Goal: Task Accomplishment & Management: Complete application form

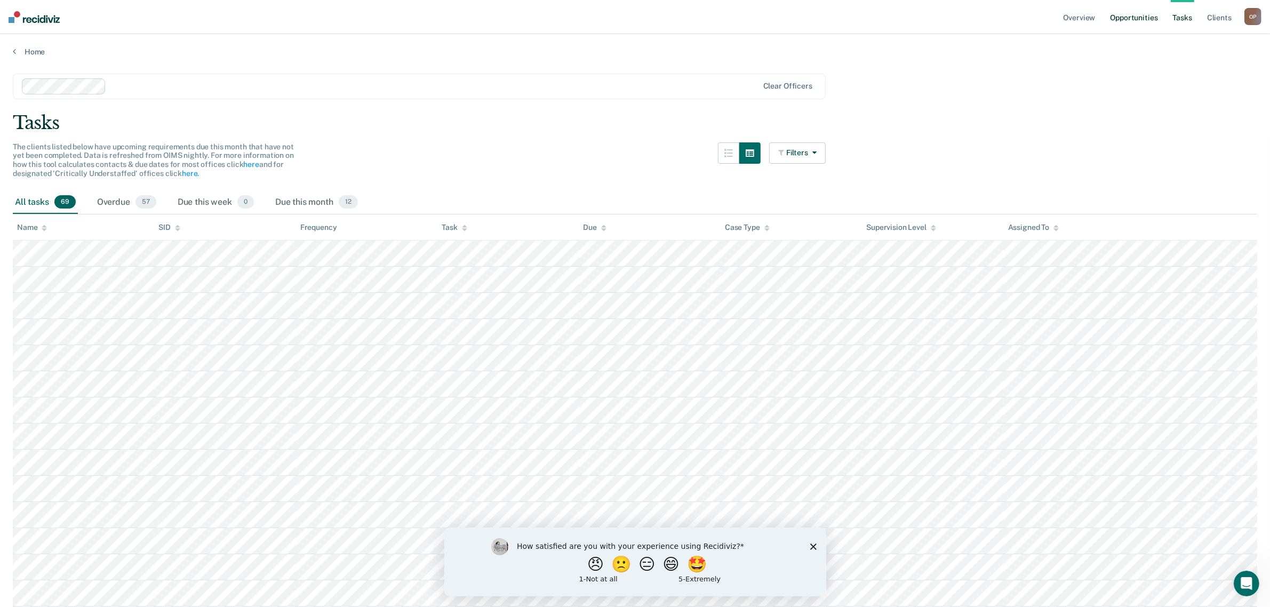
click at [635, 20] on link "Opportunities" at bounding box center [1134, 17] width 52 height 34
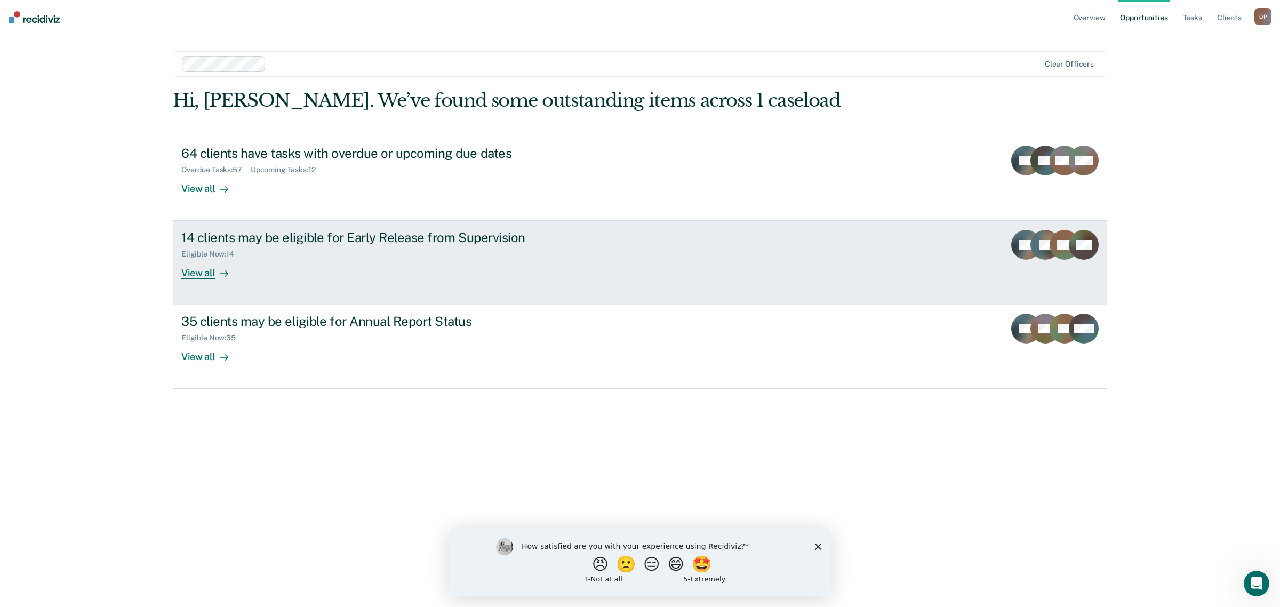
click at [201, 273] on div "View all" at bounding box center [211, 269] width 60 height 21
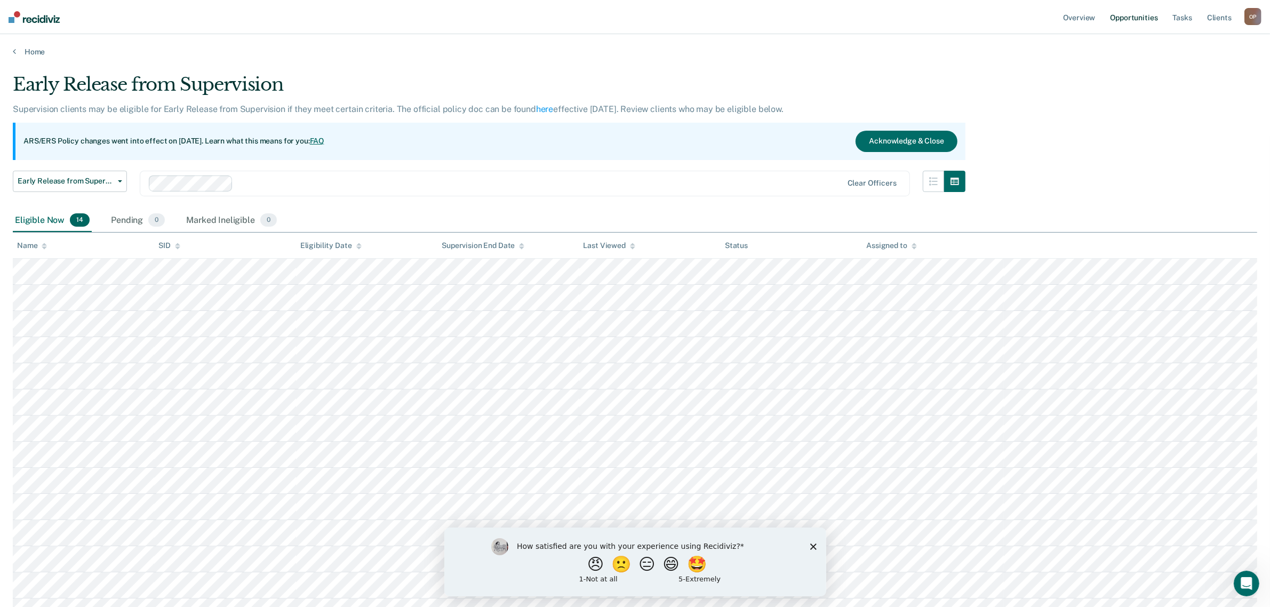
click at [635, 15] on link "Opportunities" at bounding box center [1134, 17] width 52 height 34
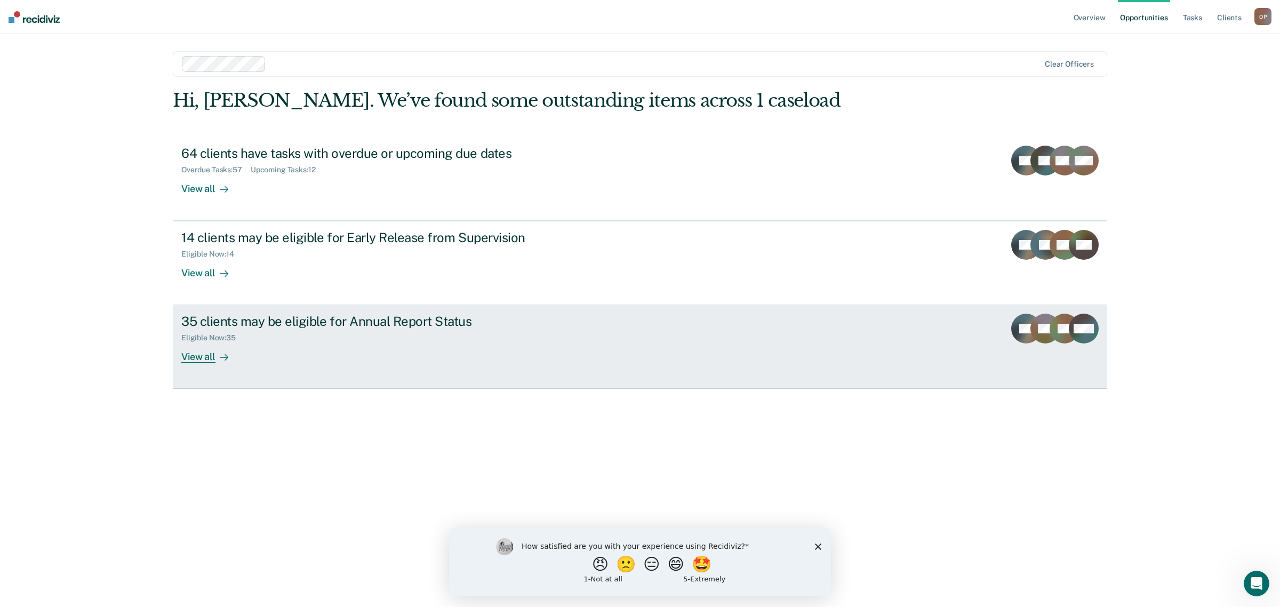
click at [211, 357] on div "View all" at bounding box center [211, 352] width 60 height 21
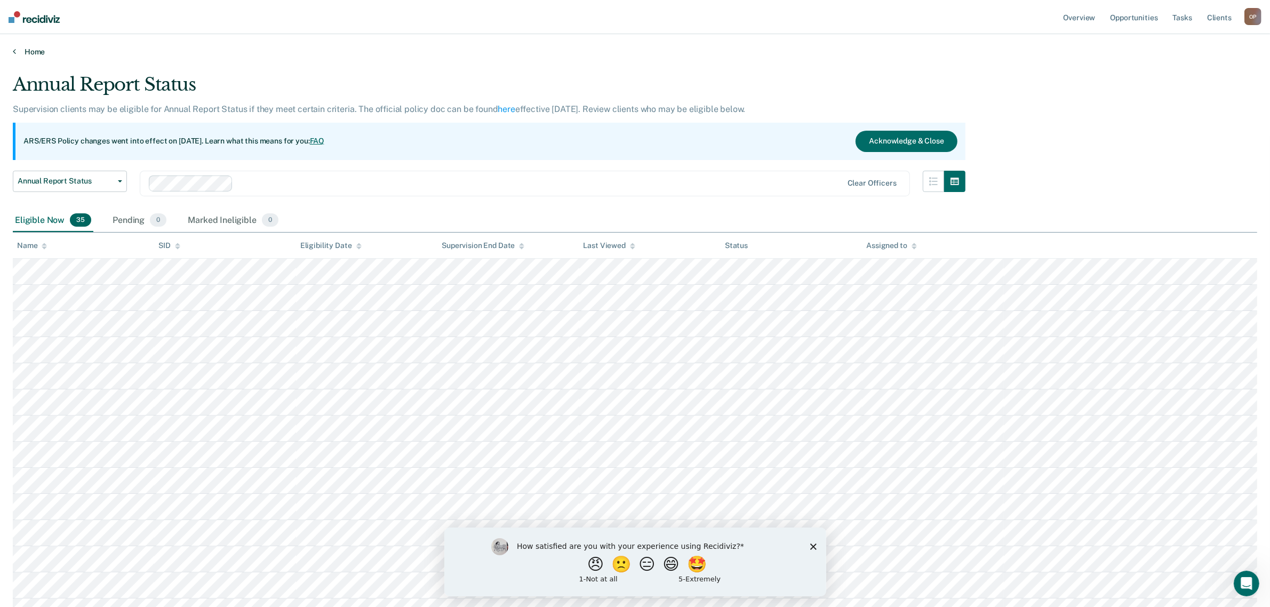
click at [27, 49] on link "Home" at bounding box center [635, 52] width 1244 height 10
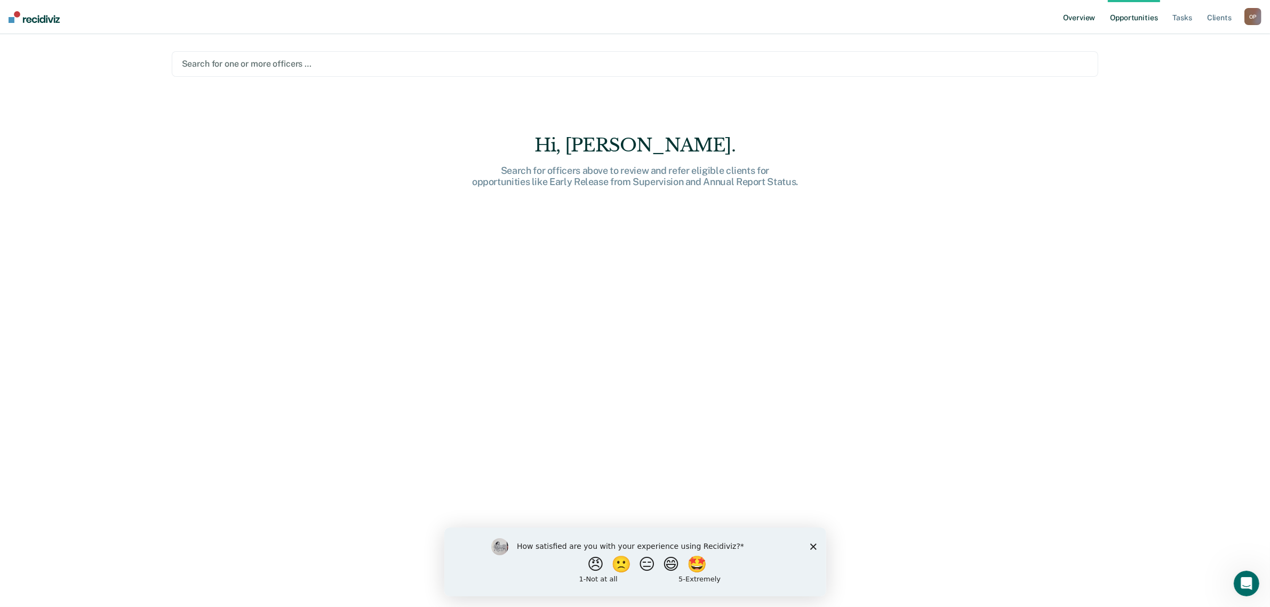
click at [635, 19] on link "Overview" at bounding box center [1079, 17] width 36 height 34
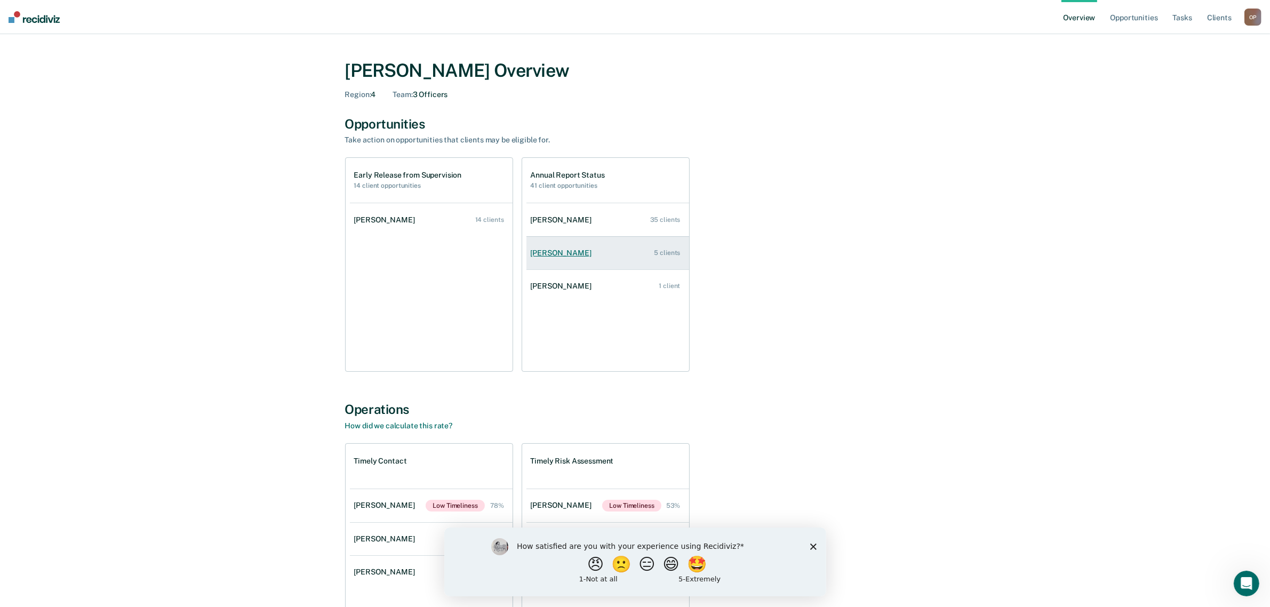
click at [575, 252] on div "[PERSON_NAME]" at bounding box center [563, 253] width 65 height 9
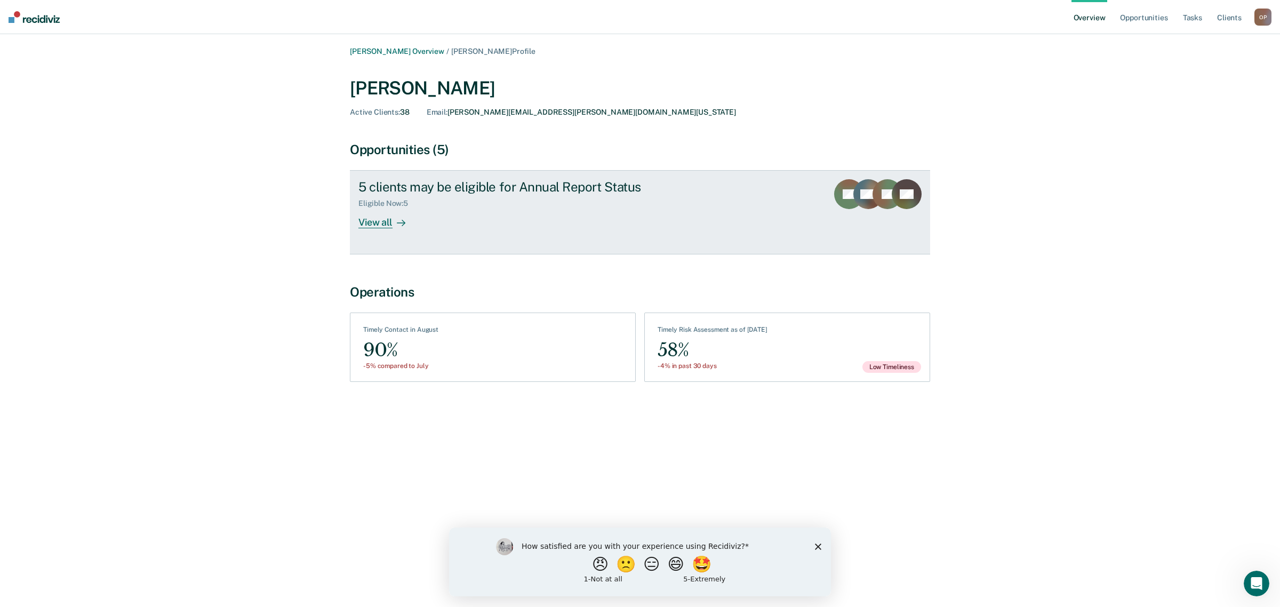
click at [370, 222] on div "View all" at bounding box center [388, 218] width 60 height 21
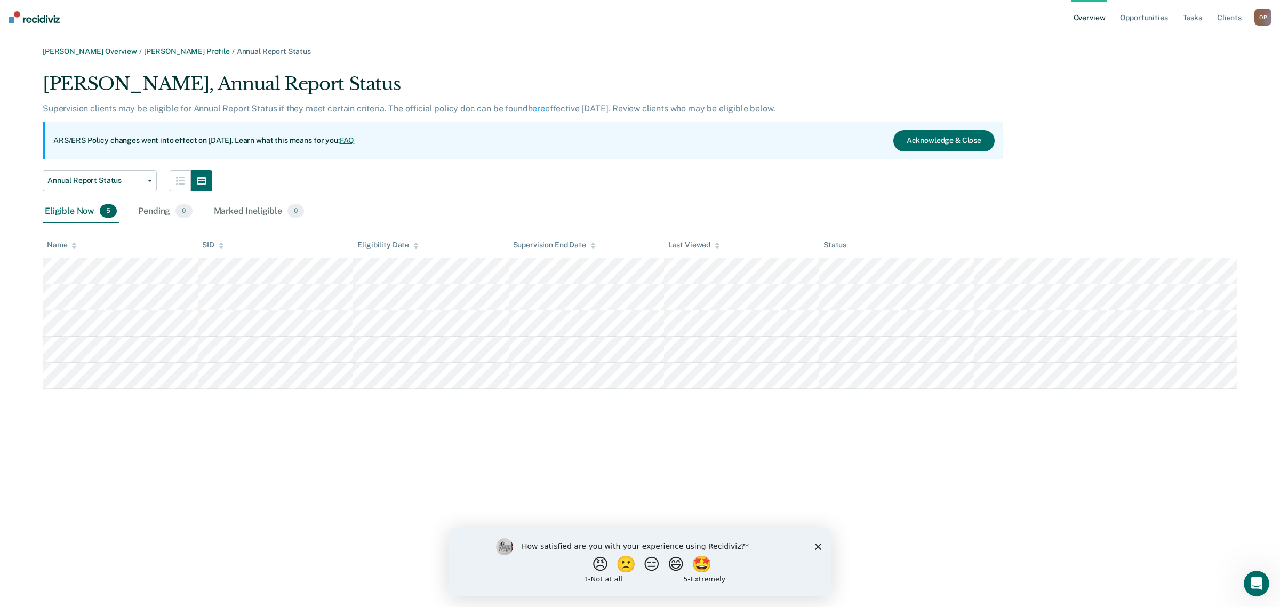
click at [635, 12] on link "Overview" at bounding box center [1089, 17] width 36 height 34
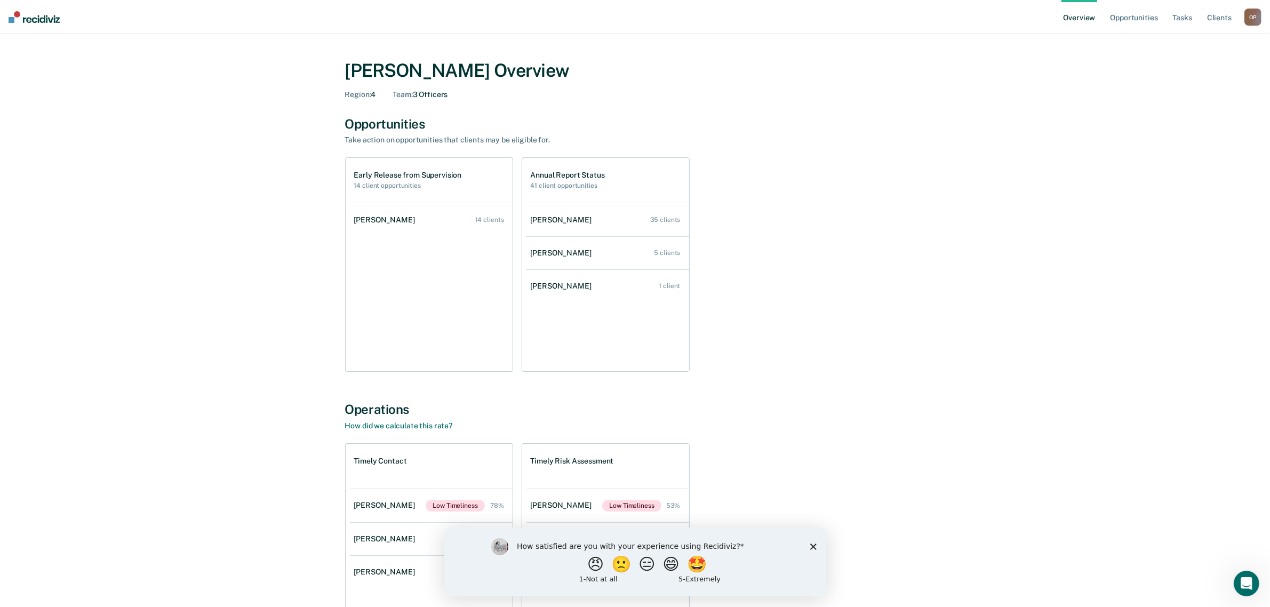
click at [614, 289] on link "[PERSON_NAME] 1 client" at bounding box center [607, 286] width 163 height 30
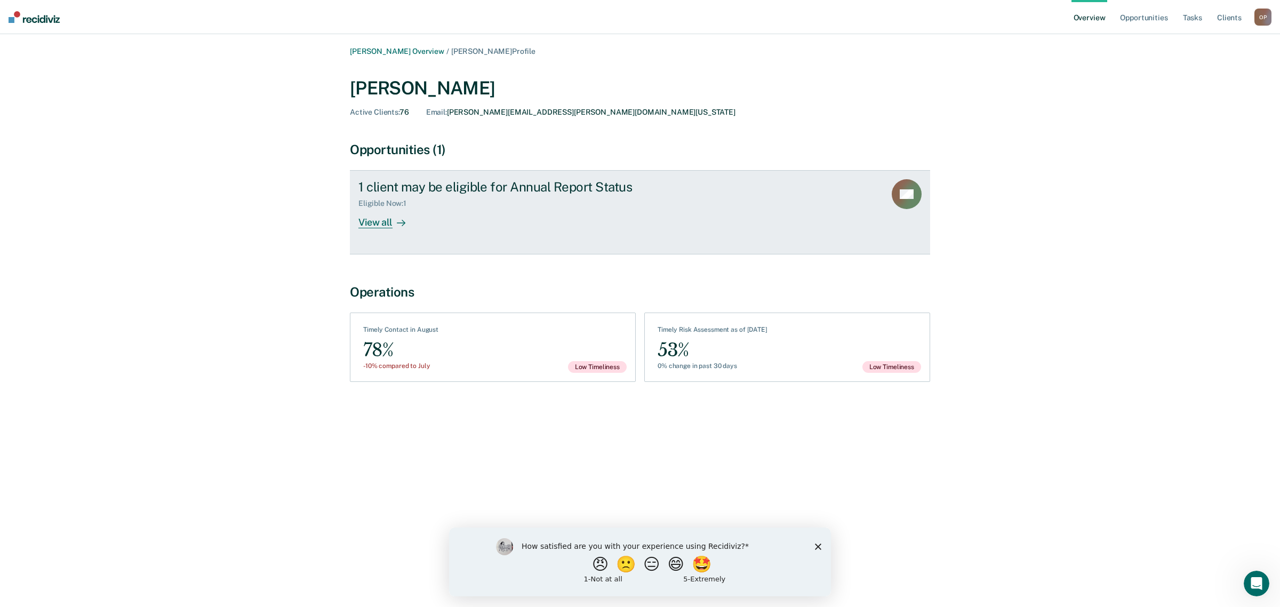
click at [382, 235] on link "1 client may be eligible for Annual Report Status Eligible Now : 1 View all AG" at bounding box center [640, 212] width 580 height 84
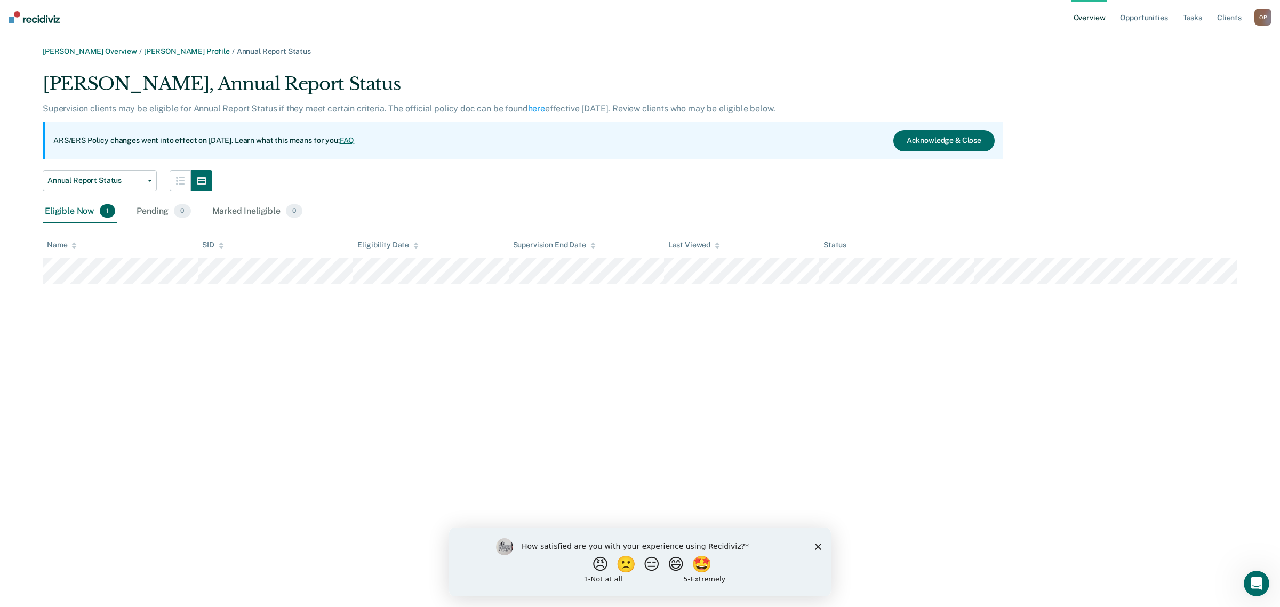
click at [38, 18] on img at bounding box center [34, 17] width 51 height 12
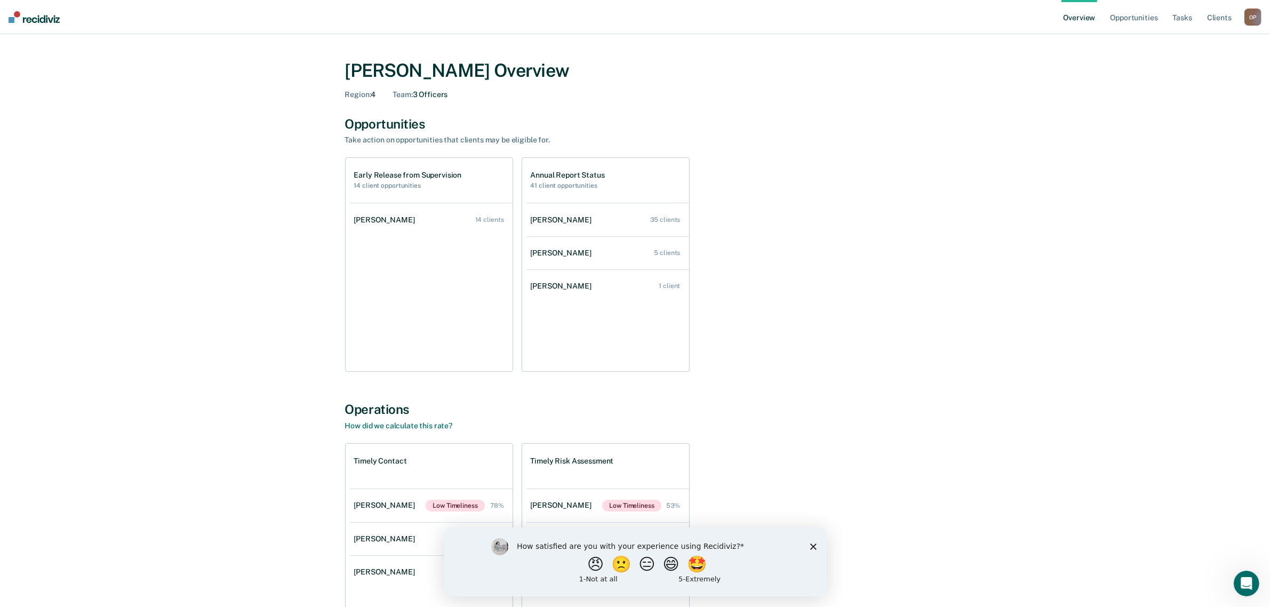
click at [635, 543] on polygon "Close survey" at bounding box center [813, 546] width 6 height 6
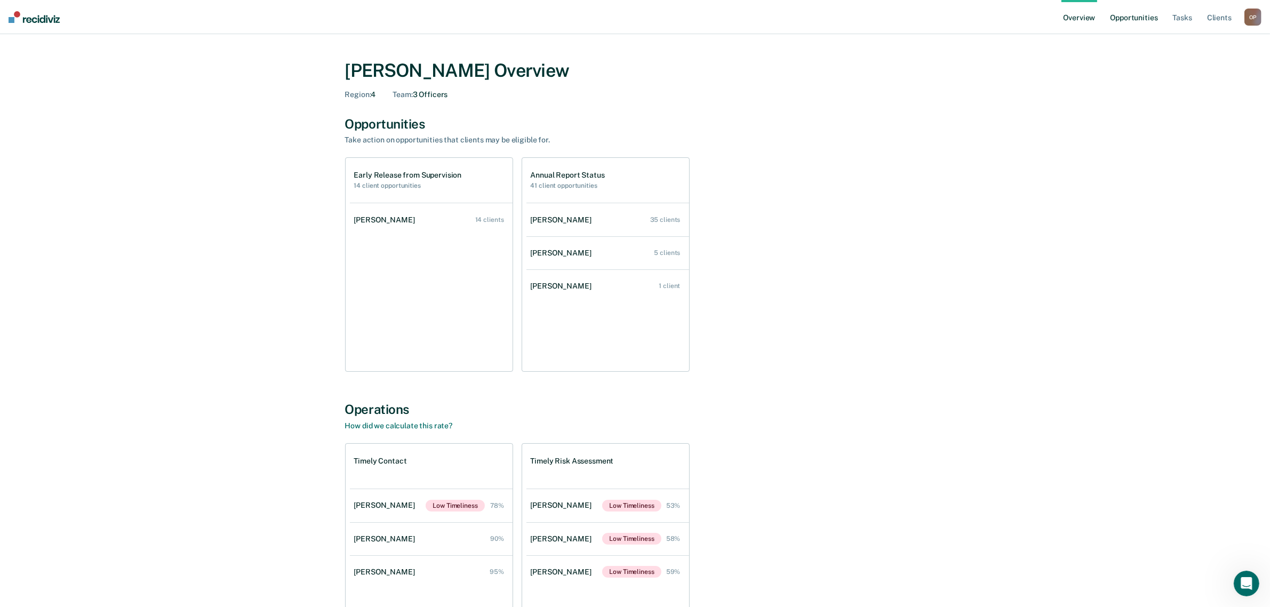
click at [635, 23] on link "Opportunities" at bounding box center [1134, 17] width 52 height 34
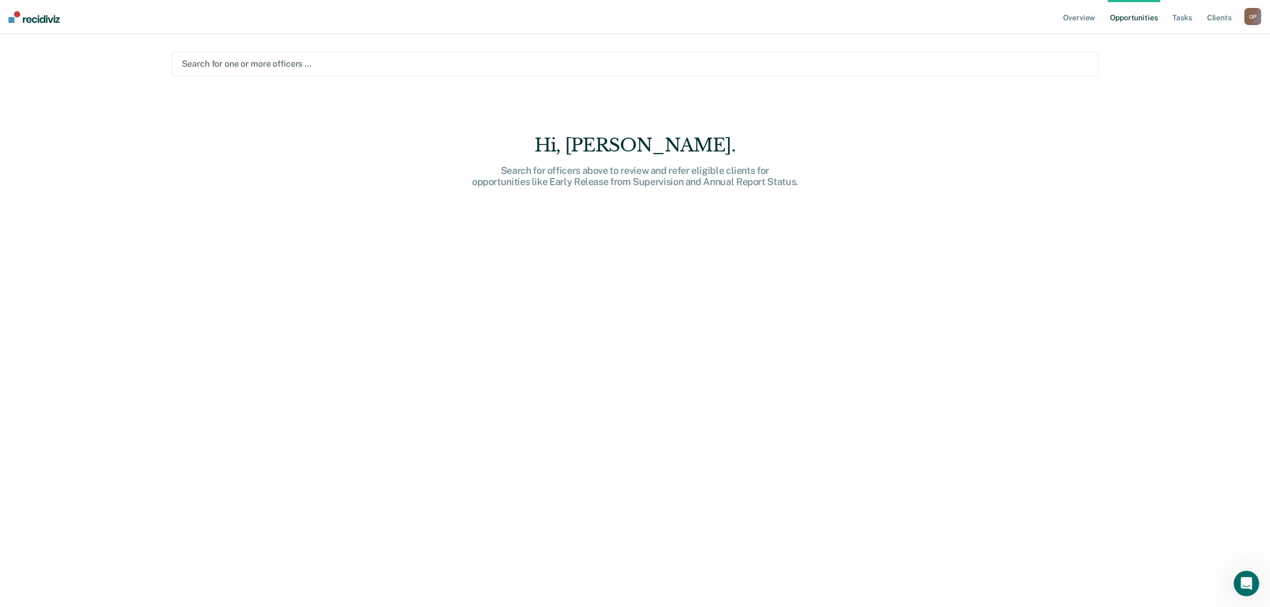
click at [276, 68] on div at bounding box center [635, 64] width 907 height 12
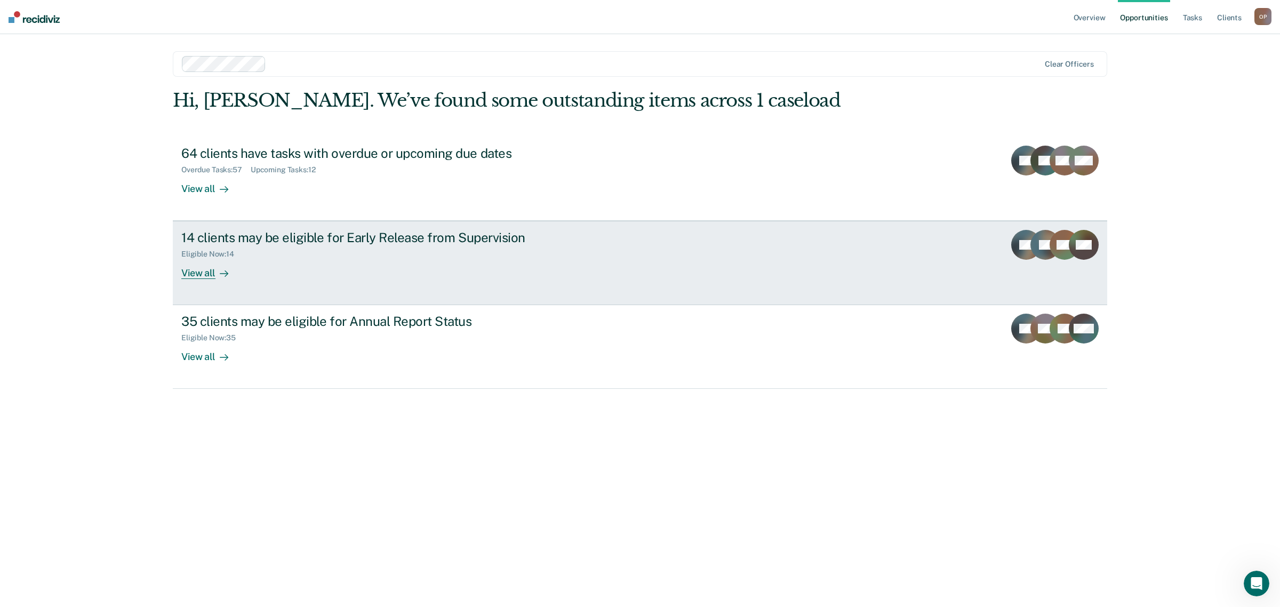
click at [213, 270] on div "View all" at bounding box center [211, 269] width 60 height 21
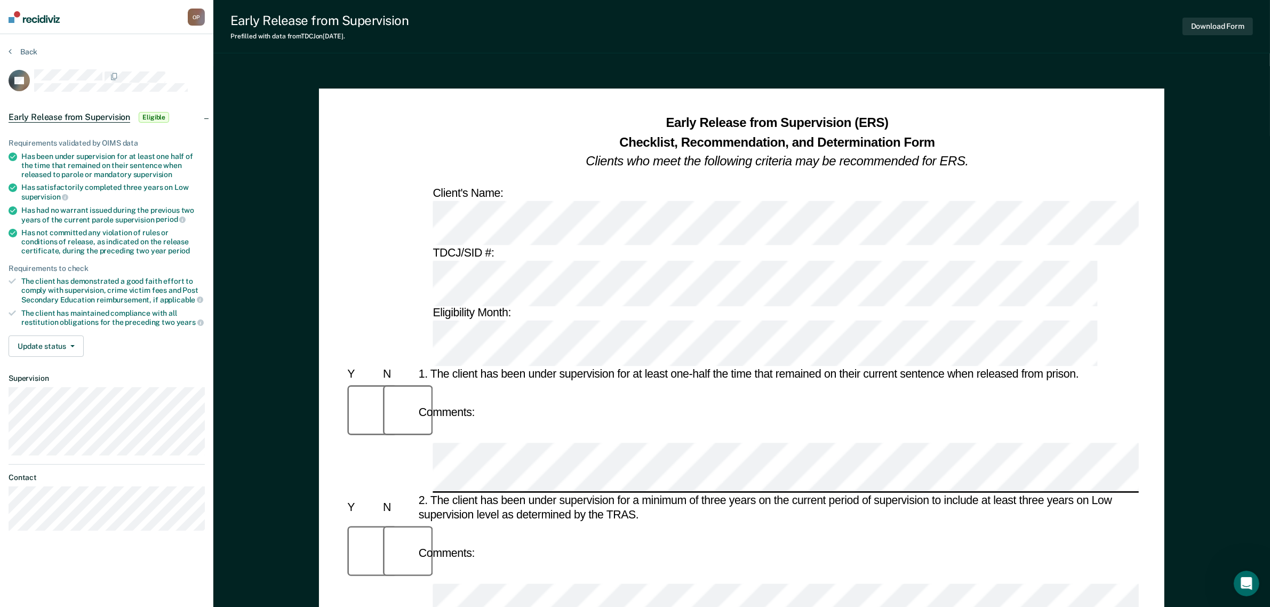
click at [635, 247] on div "TDCJ/SID #: Eligibility Month:" at bounding box center [742, 306] width 794 height 119
click at [30, 51] on button "Back" at bounding box center [23, 52] width 29 height 10
